Goal: Communication & Community: Answer question/provide support

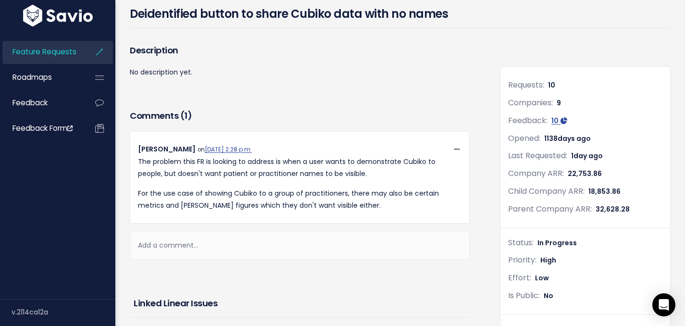
scroll to position [92, 0]
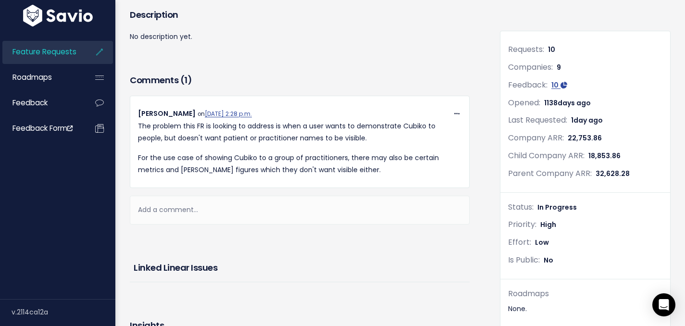
click at [192, 209] on div "Add a comment..." at bounding box center [300, 210] width 340 height 28
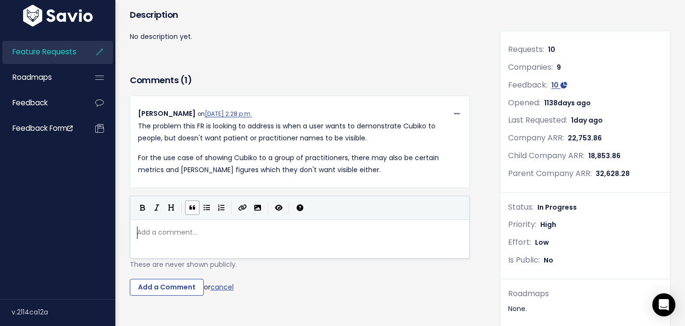
scroll to position [3, 0]
type textarea "Curious if we could"
drag, startPoint x: 205, startPoint y: 236, endPoint x: 171, endPoint y: 232, distance: 34.5
type textarea "it may be valuable to have an option"
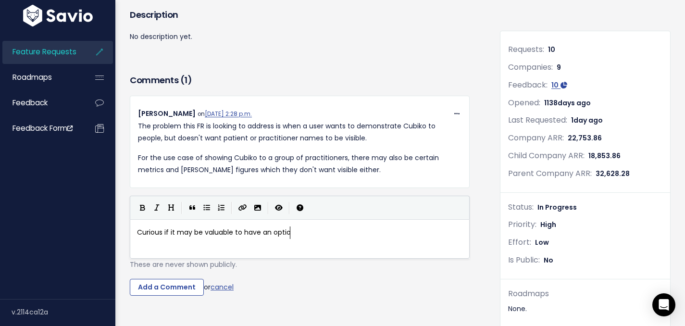
scroll to position [3, 123]
type textarea "de"
type textarea "PracticeDemo data account that practices can get a temporary cas"
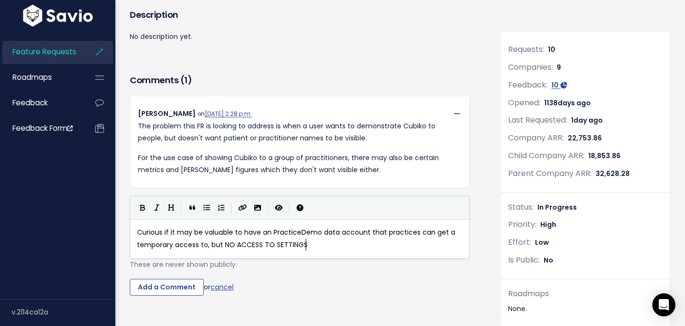
scroll to position [3, 131]
type textarea "access to, but NO ACCESS TO SETTINGS that they can use for their"
type textarea "is purpose."
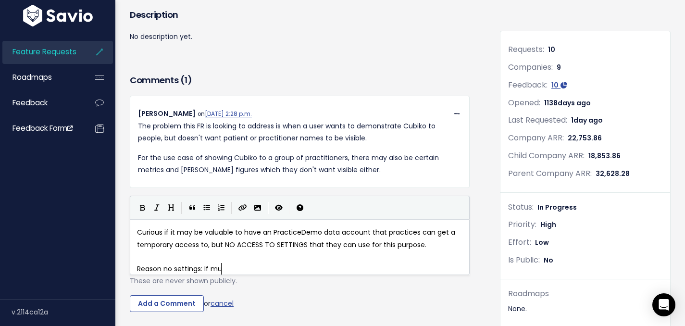
type textarea "Reason no settings: If [PERSON_NAME]"
type textarea "tiple "viewers" have access,"
type textarea "to the"
type textarea "e demo r"
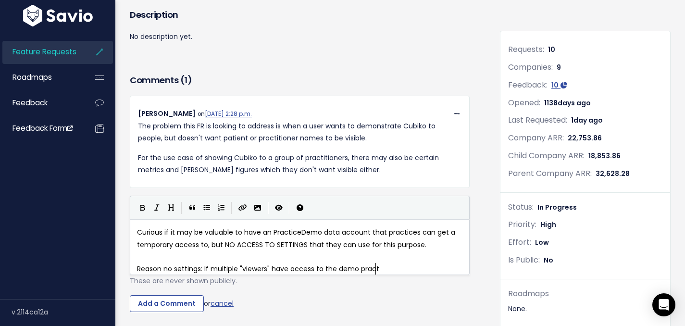
type textarea "practi"
click at [285, 232] on span "Curious if it may be valuable to have an PracticeDemo data account that practic…" at bounding box center [297, 238] width 320 height 22
type textarea "PracticeDemo"
click at [344, 270] on span "Reason no settings: If multiple "viewers" have access to the demo" at bounding box center [248, 269] width 222 height 10
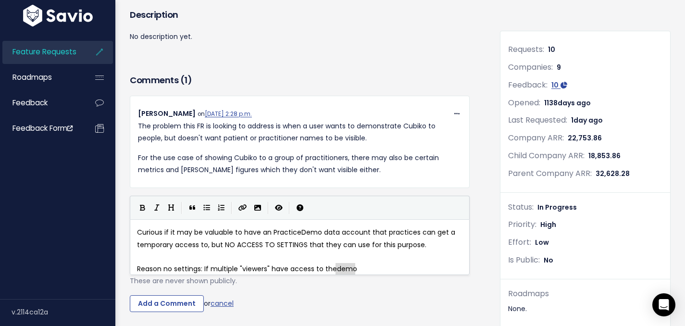
paste textarea ","
type textarea ", you don't wna"
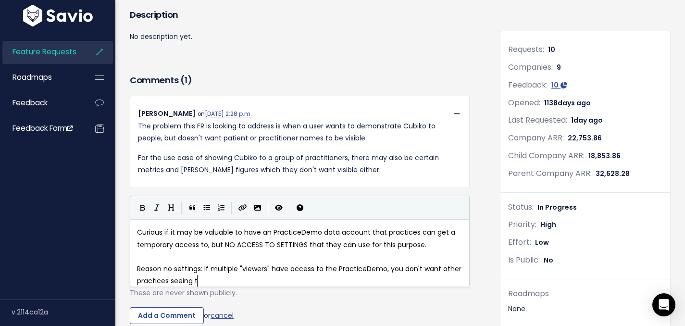
scroll to position [3, 100]
type textarea "ant other practices seeing the"
type textarea "is."
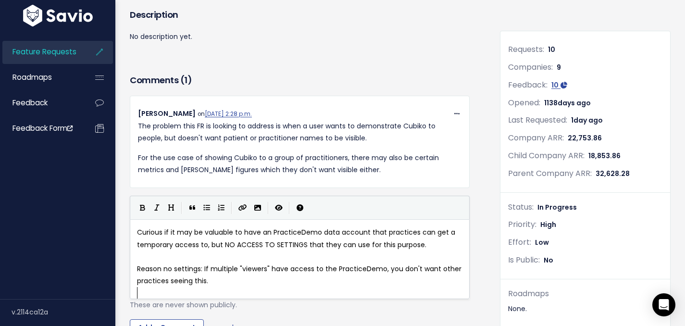
scroll to position [3, 0]
type textarea "Limitation wiht no"
type textarea "th no settinsg"
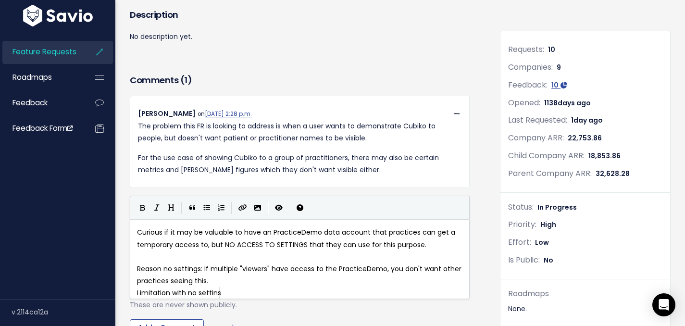
type textarea "sg"
type textarea "gs -"
type textarea "/"
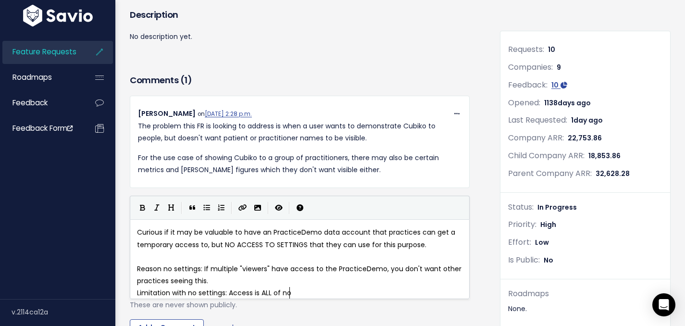
type textarea ": Access is ALL of not"
type textarea "r nothing (so cannot look at from Dr"
type textarea "octor only perso"
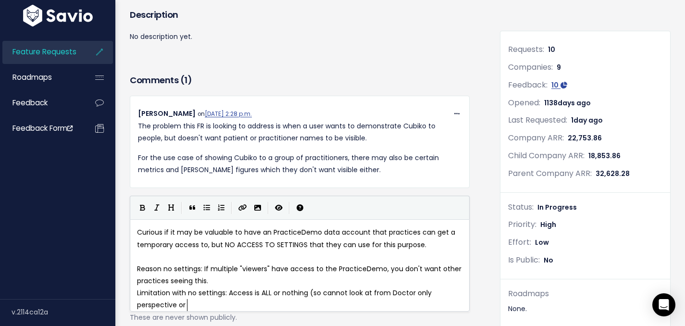
type textarea "pective or P"
type textarea "Reception only perspective)"
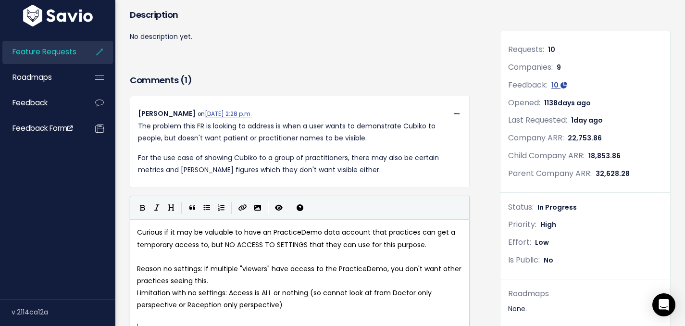
scroll to position [109, 0]
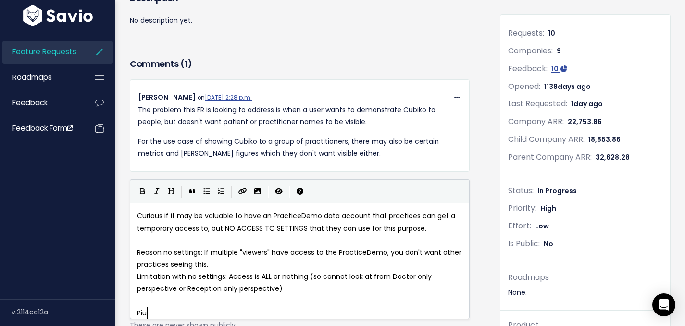
type textarea "[PERSON_NAME]"
type textarea "e in the sky thinking:"
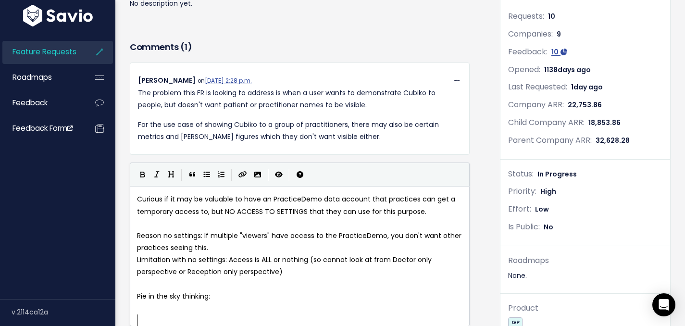
scroll to position [133, 0]
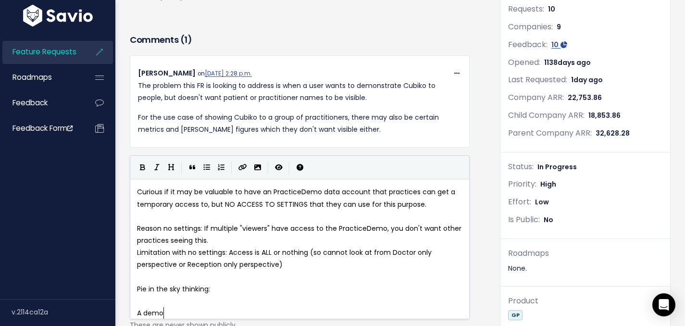
type textarea "A demo"
type textarea "super basic demo account that can h"
type textarea "button through to [GEOGRAPHIC_DATA]"
type textarea "y "Demo as A"
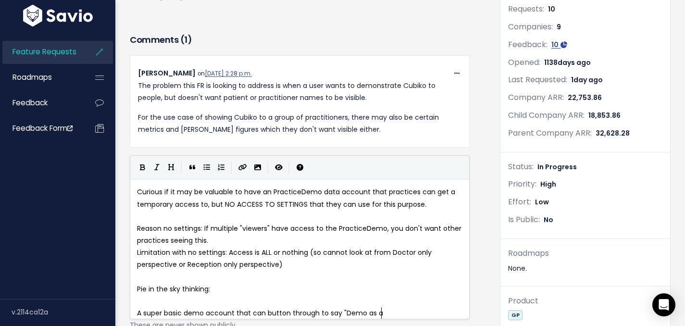
type textarea "a C"
type textarea "PR"
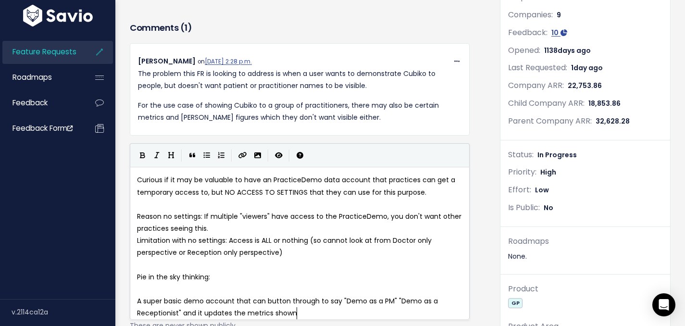
scroll to position [3, 209]
type textarea "M" "Demo as a Receptionist" and it updates the metrics shown that way."
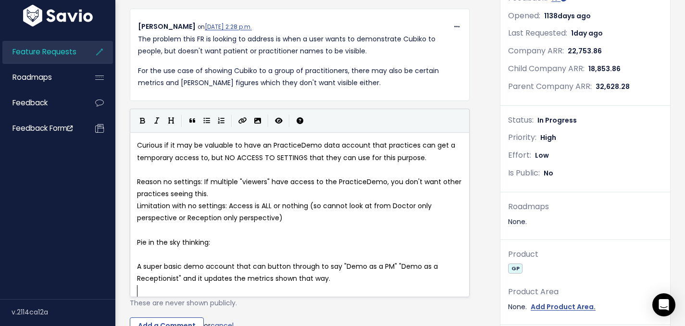
scroll to position [223, 0]
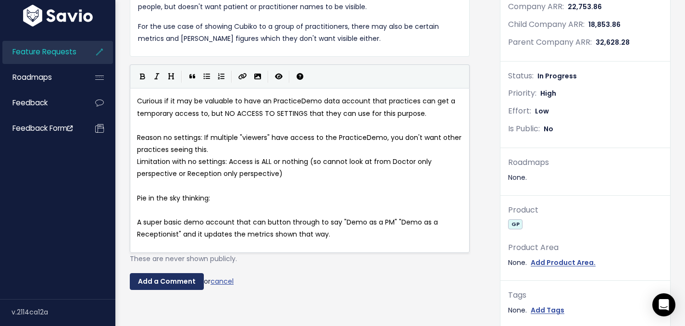
click at [158, 287] on input "Add a Comment" at bounding box center [167, 281] width 74 height 17
